Goal: Use online tool/utility: Utilize a website feature to perform a specific function

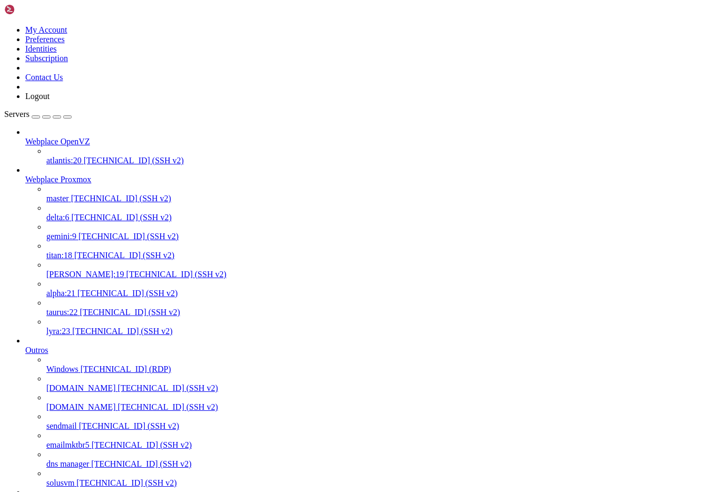
scroll to position [9, 0]
copy x-row "[DOMAIN_NAME]"
drag, startPoint x: 261, startPoint y: 3013, endPoint x: 151, endPoint y: 3013, distance: 110.6
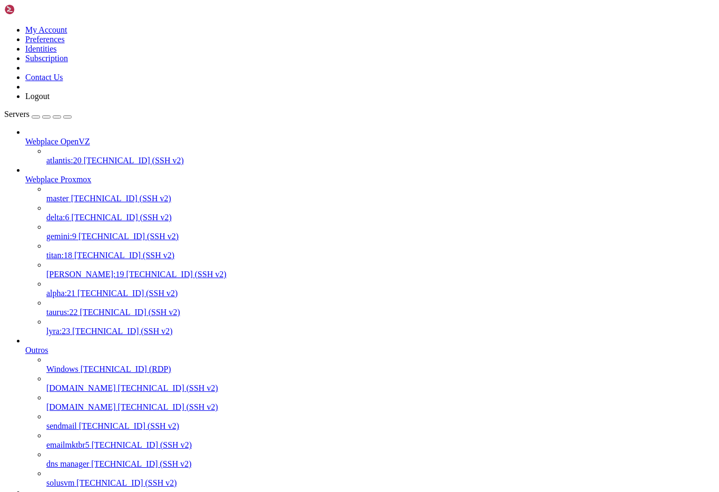
scroll to position [376, 0]
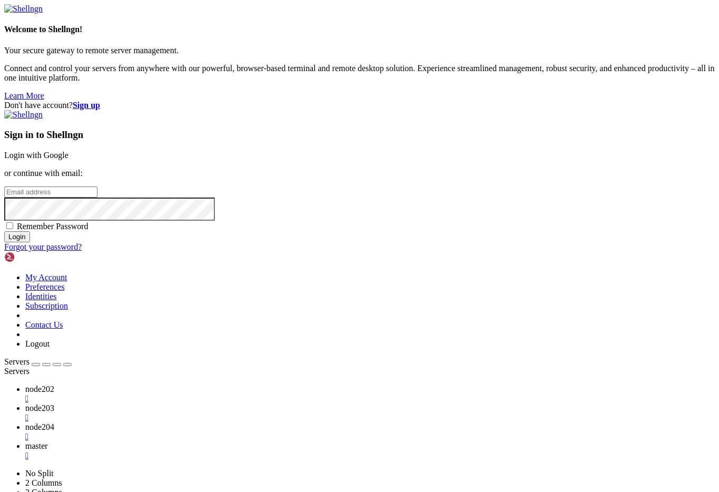
type input "[PERSON_NAME][EMAIL_ADDRESS][DOMAIN_NAME]"
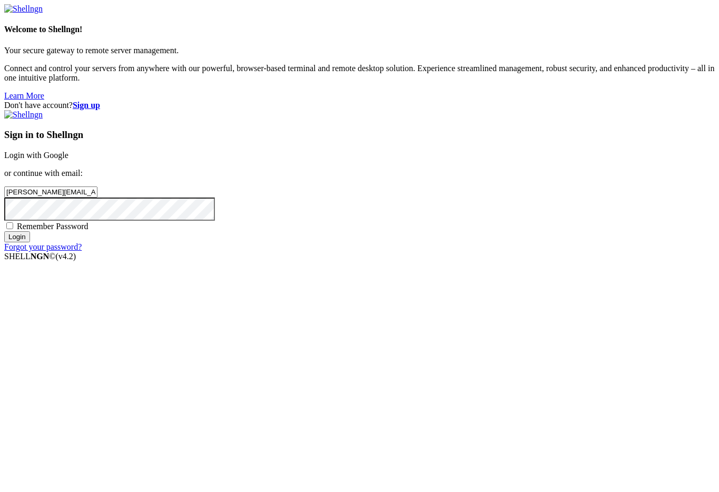
click at [30, 242] on input "Login" at bounding box center [17, 236] width 26 height 11
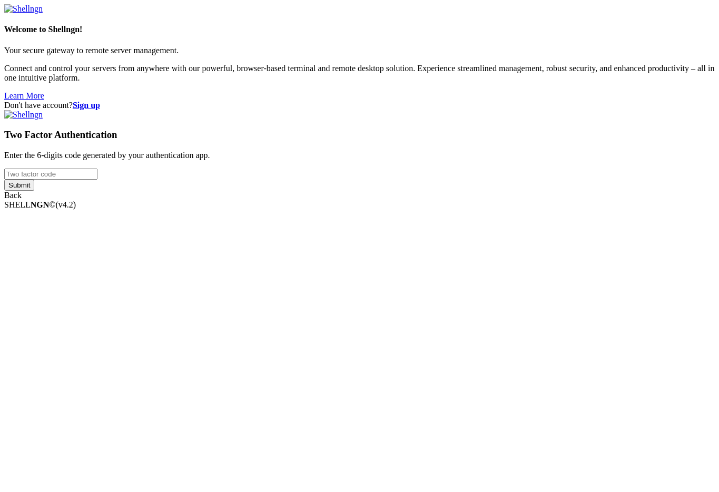
click at [97, 180] on input "number" at bounding box center [50, 173] width 93 height 11
type input "995438"
click at [4, 180] on input "Submit" at bounding box center [19, 185] width 30 height 11
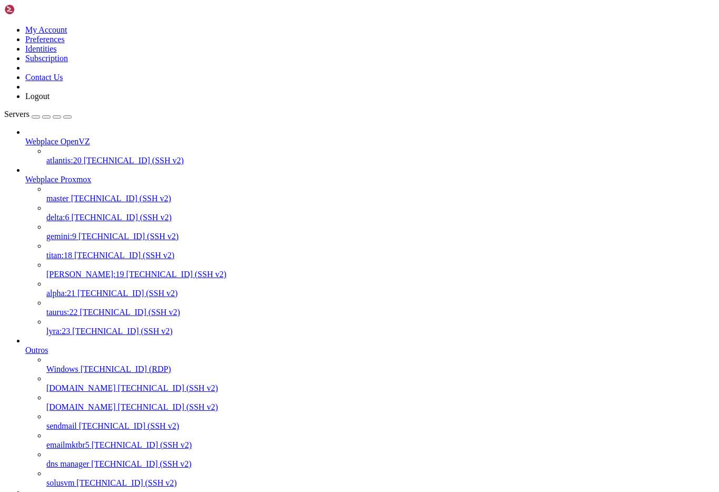
scroll to position [534825, 0]
click at [77, 251] on span "[TECHNICAL_ID] (SSH v2)" at bounding box center [124, 255] width 100 height 9
click at [72, 251] on span "titan:18" at bounding box center [59, 255] width 26 height 9
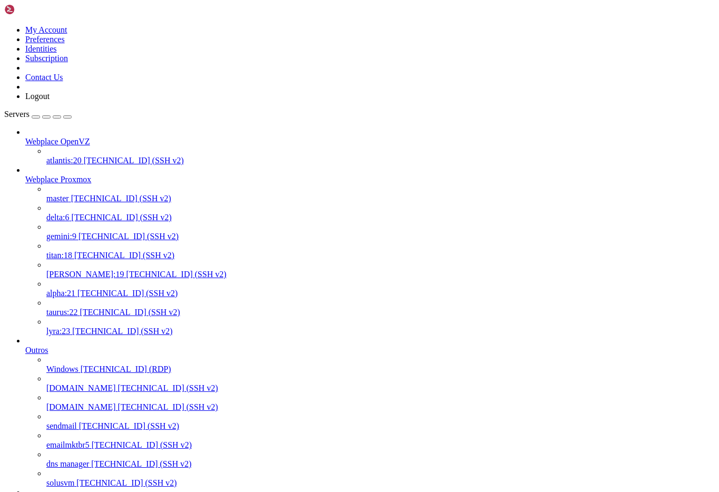
drag, startPoint x: 90, startPoint y: 3374, endPoint x: 218, endPoint y: 3373, distance: 128.5
copy x-row "dig +short [DOMAIN_NAME]"
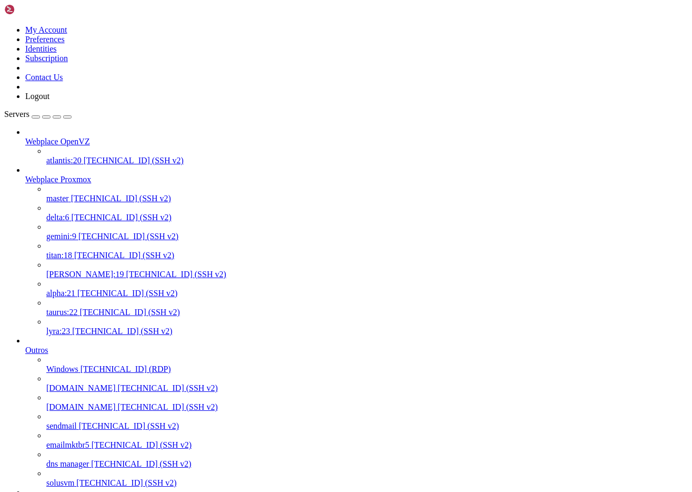
drag, startPoint x: 257, startPoint y: 3586, endPoint x: 150, endPoint y: 3586, distance: 107.4
copy x-row "[DOMAIN_NAME]"
